Goal: Use online tool/utility

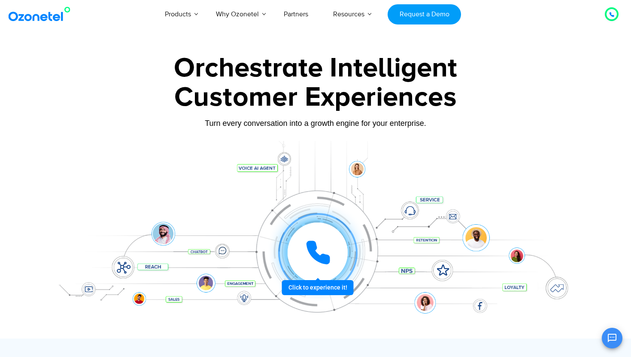
click at [318, 255] on icon at bounding box center [318, 252] width 21 height 21
click at [327, 259] on icon at bounding box center [318, 252] width 21 height 21
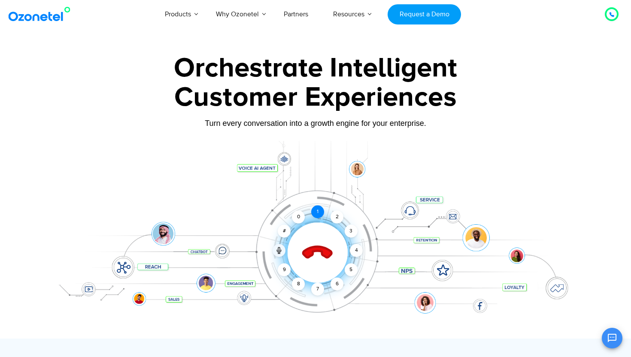
click at [321, 214] on div "1" at bounding box center [317, 211] width 13 height 13
click at [281, 250] on icon at bounding box center [279, 251] width 4 height 3
click at [277, 247] on icon at bounding box center [279, 250] width 7 height 7
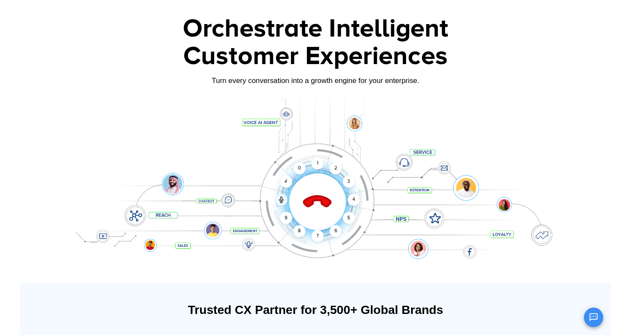
scroll to position [35, 0]
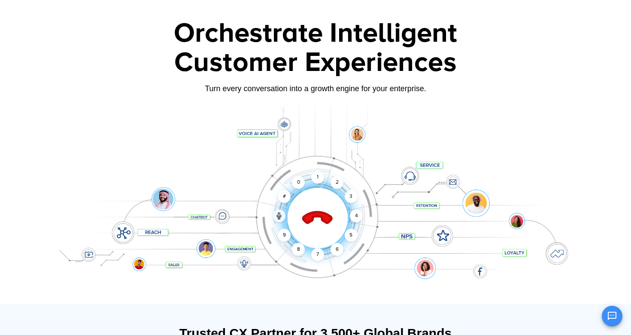
click at [292, 211] on div at bounding box center [317, 217] width 85 height 85
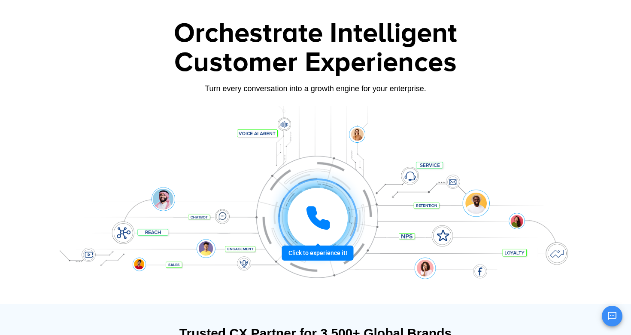
click at [306, 211] on icon at bounding box center [318, 218] width 26 height 26
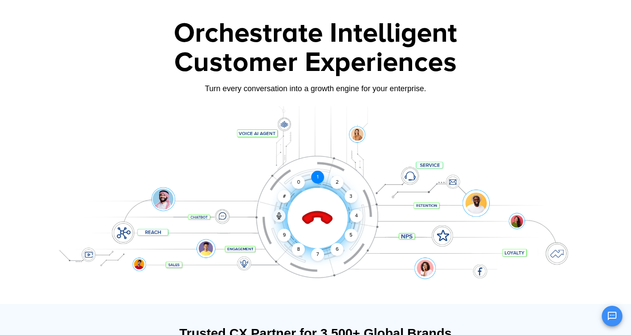
click at [317, 177] on div "1" at bounding box center [317, 177] width 13 height 13
drag, startPoint x: 312, startPoint y: 217, endPoint x: 273, endPoint y: 236, distance: 44.0
click at [273, 236] on div "Click to end call Call connected 1 2 3 4 5 6 7 8 9 # 0" at bounding box center [315, 201] width 537 height 146
click at [281, 218] on icon at bounding box center [279, 215] width 7 height 7
click at [282, 218] on icon at bounding box center [279, 215] width 7 height 7
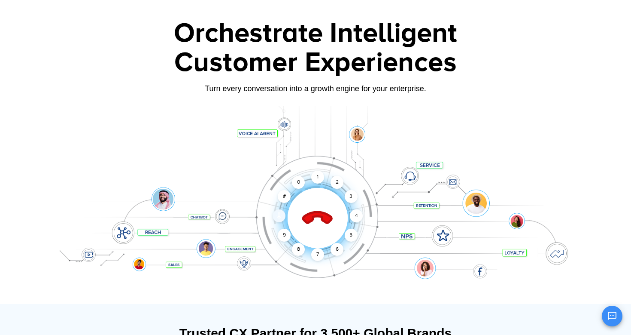
click at [283, 215] on div at bounding box center [279, 215] width 13 height 13
click at [282, 217] on icon at bounding box center [279, 215] width 7 height 7
click at [278, 216] on icon at bounding box center [279, 216] width 4 height 3
click at [280, 219] on line at bounding box center [279, 219] width 2 height 0
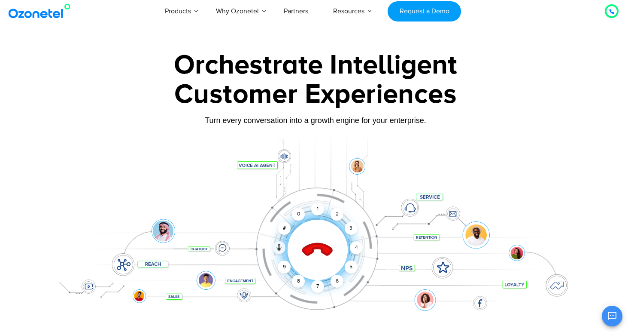
scroll to position [3, 0]
click at [282, 248] on icon at bounding box center [279, 247] width 7 height 7
click at [282, 245] on icon at bounding box center [279, 247] width 7 height 7
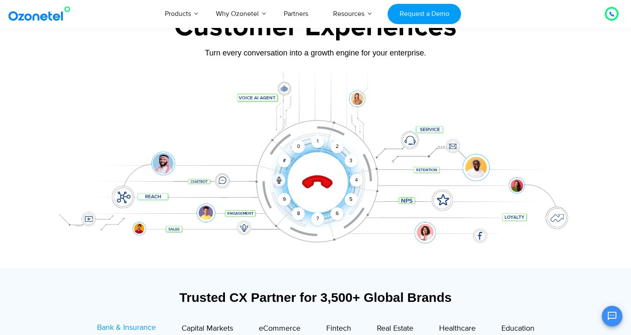
scroll to position [0, 0]
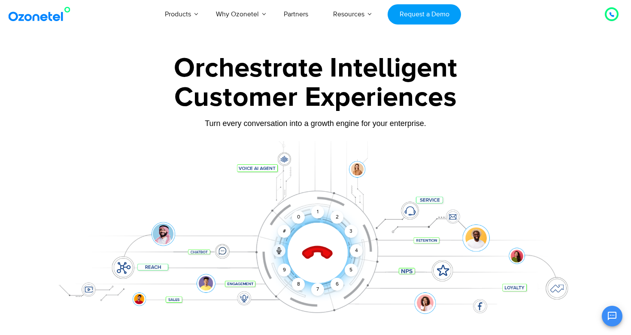
click at [321, 250] on icon at bounding box center [318, 253] width 30 height 30
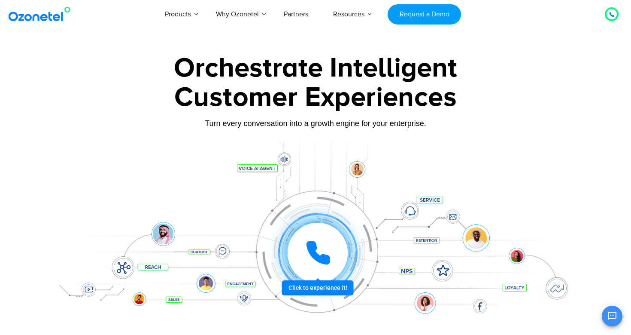
click at [321, 250] on icon at bounding box center [318, 253] width 26 height 26
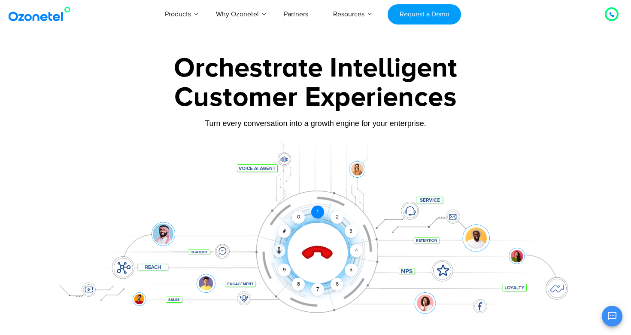
click at [318, 209] on div "1" at bounding box center [317, 211] width 13 height 13
click at [316, 246] on icon at bounding box center [318, 253] width 30 height 30
